Goal: Find specific page/section: Find specific page/section

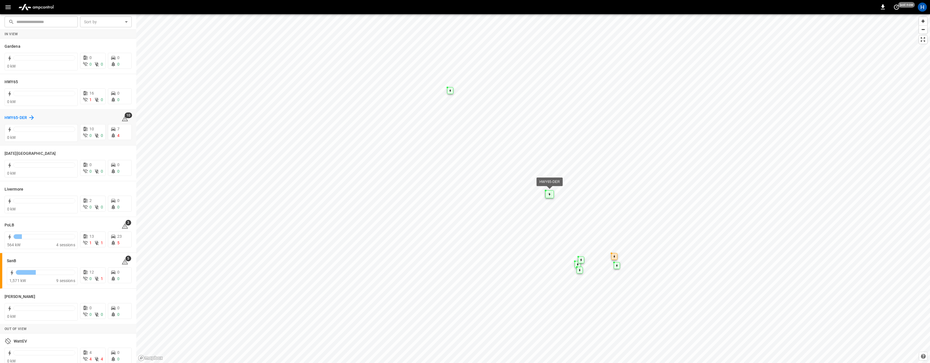
click at [17, 117] on h6 "HWY65-DER" at bounding box center [16, 118] width 22 height 6
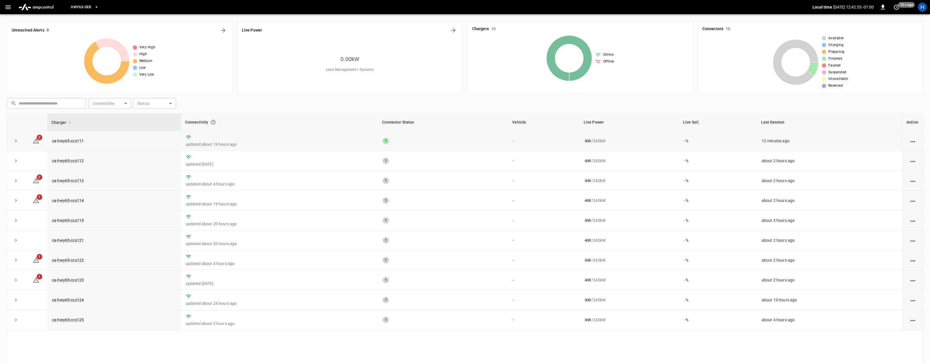
click at [227, 139] on td "updated about 19 hours ago" at bounding box center [279, 141] width 197 height 20
click at [80, 141] on link "ca-hwy65-ccs111" at bounding box center [68, 140] width 34 height 7
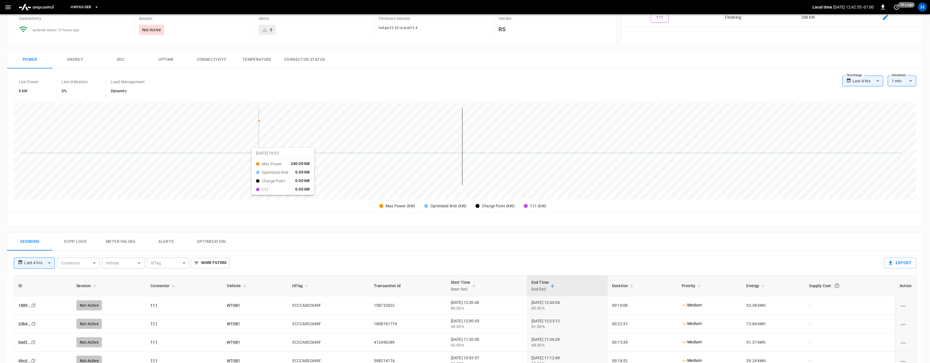
scroll to position [198, 0]
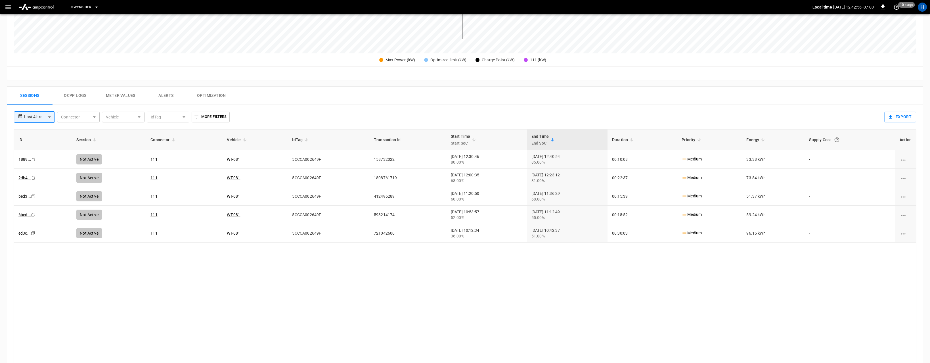
click at [75, 99] on button "Ocpp logs" at bounding box center [75, 96] width 45 height 18
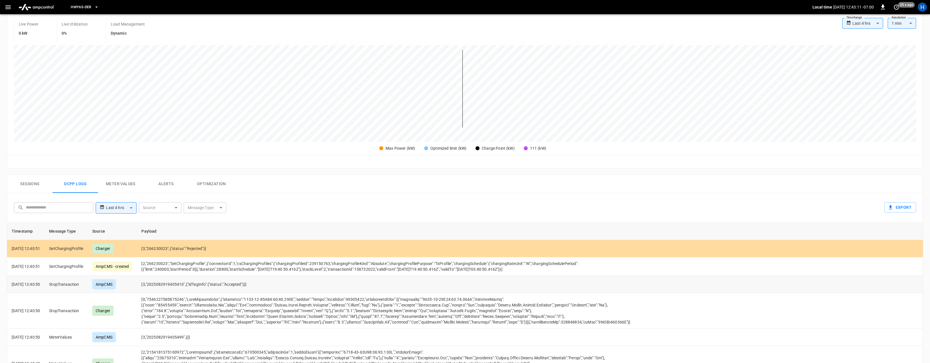
scroll to position [102, 0]
